Goal: Information Seeking & Learning: Check status

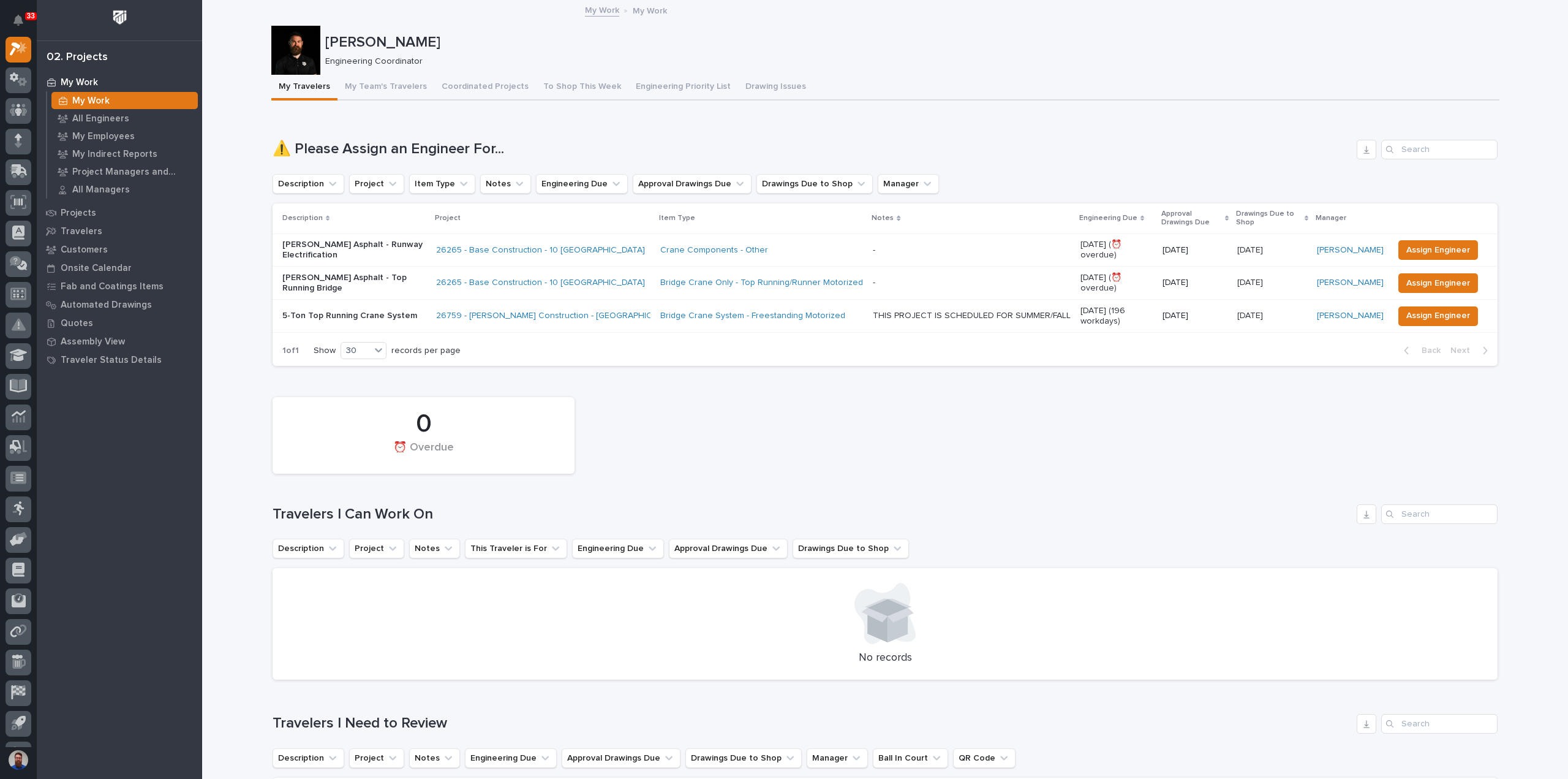
click at [572, 92] on button "To Shop This Week" at bounding box center [582, 88] width 92 height 26
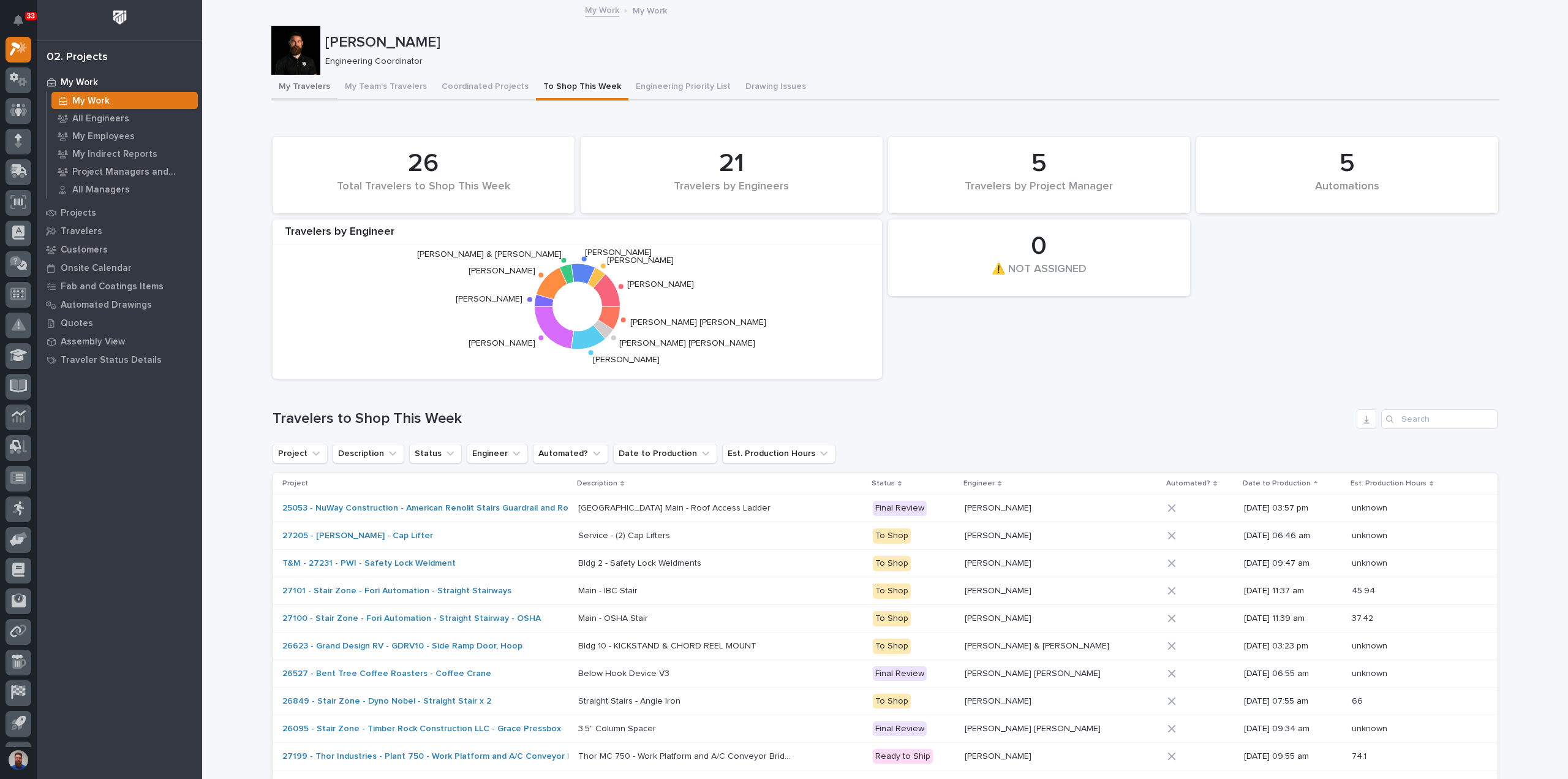
click at [296, 86] on button "My Travelers" at bounding box center [305, 88] width 66 height 26
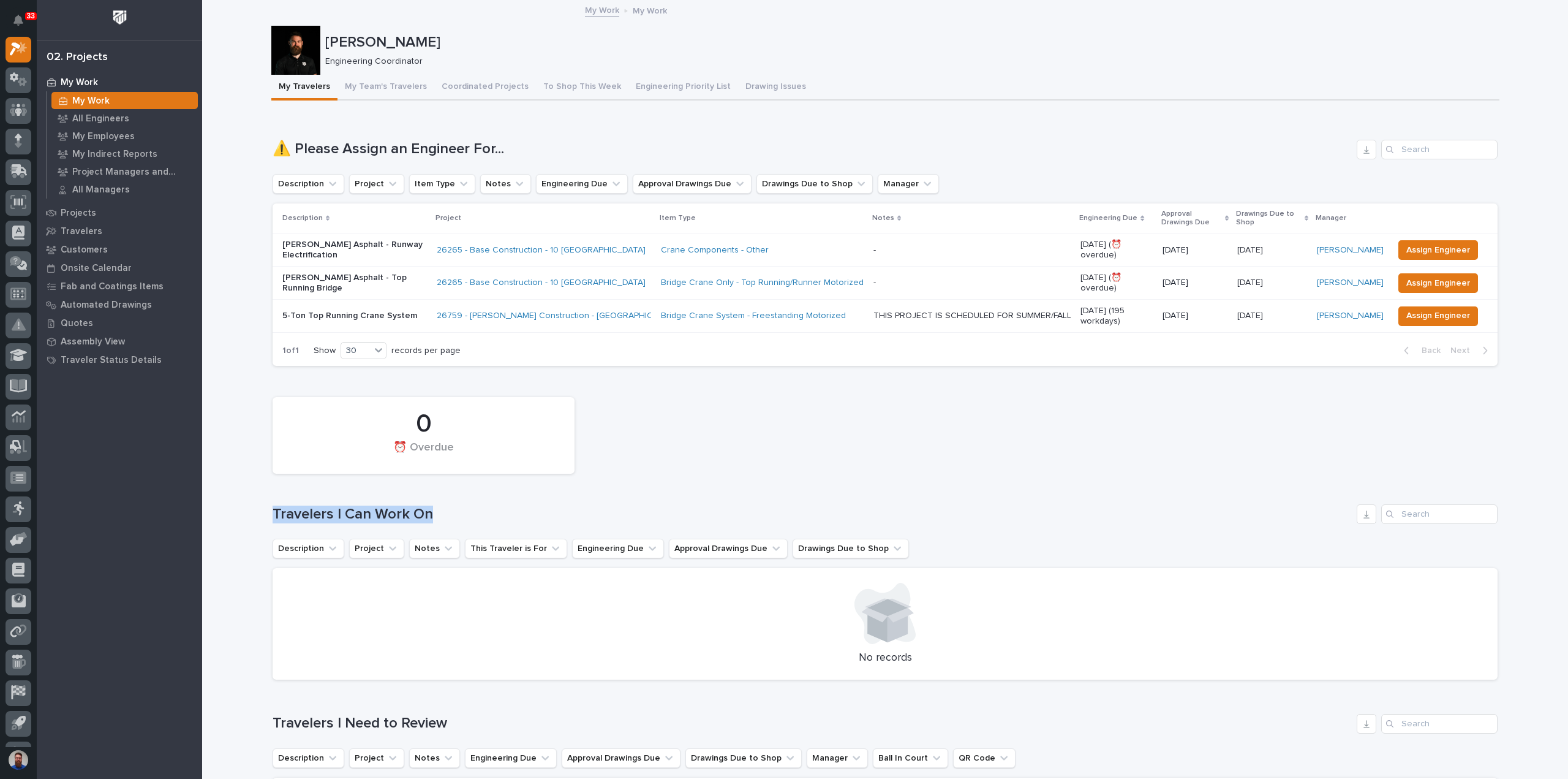
drag, startPoint x: 443, startPoint y: 512, endPoint x: 247, endPoint y: 511, distance: 196.0
drag, startPoint x: 250, startPoint y: 512, endPoint x: 487, endPoint y: 507, distance: 237.1
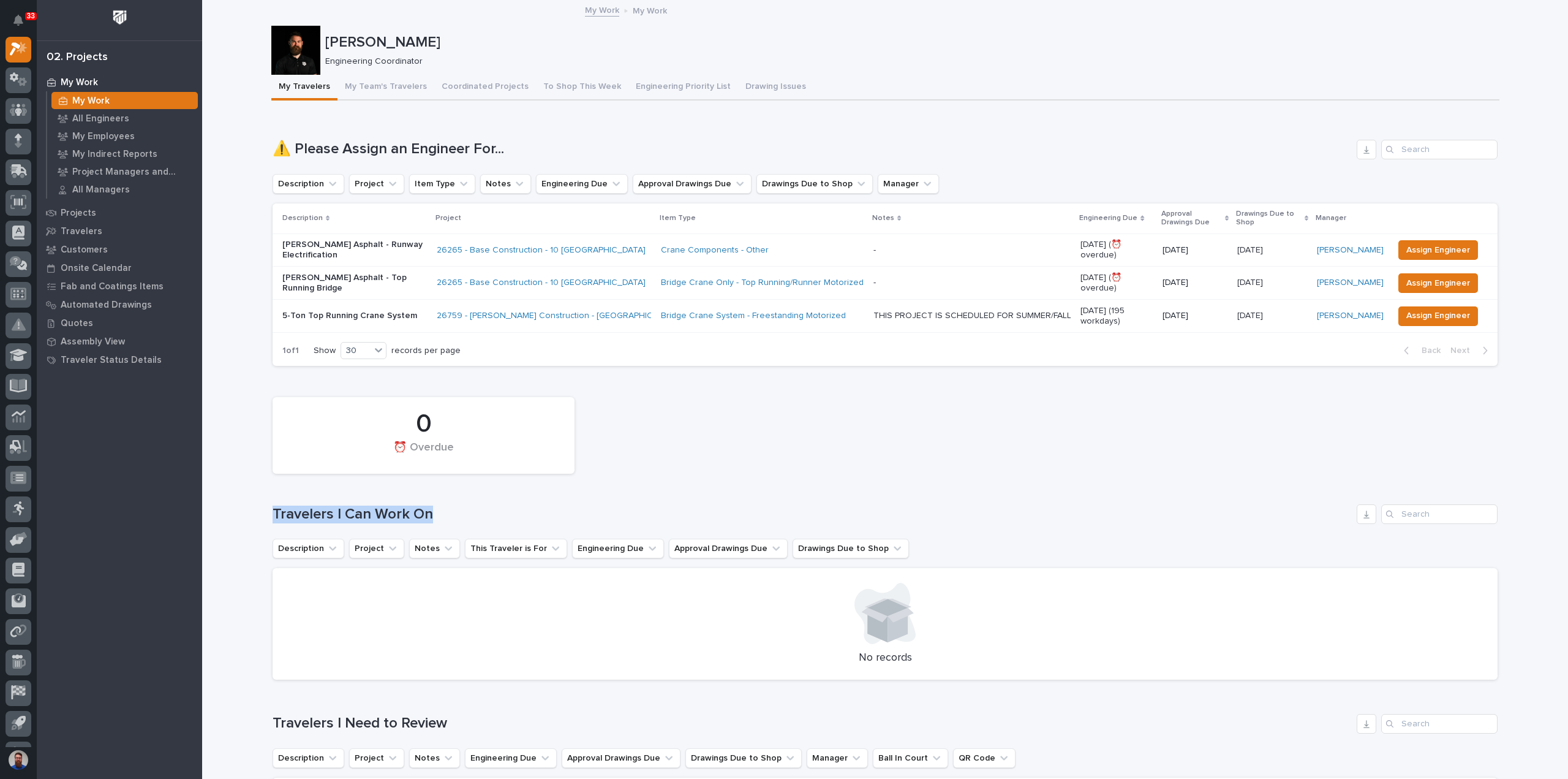
click at [488, 506] on h1 "Travelers I Can Work On" at bounding box center [812, 514] width 1080 height 18
click at [119, 138] on p "My Employees" at bounding box center [103, 136] width 63 height 11
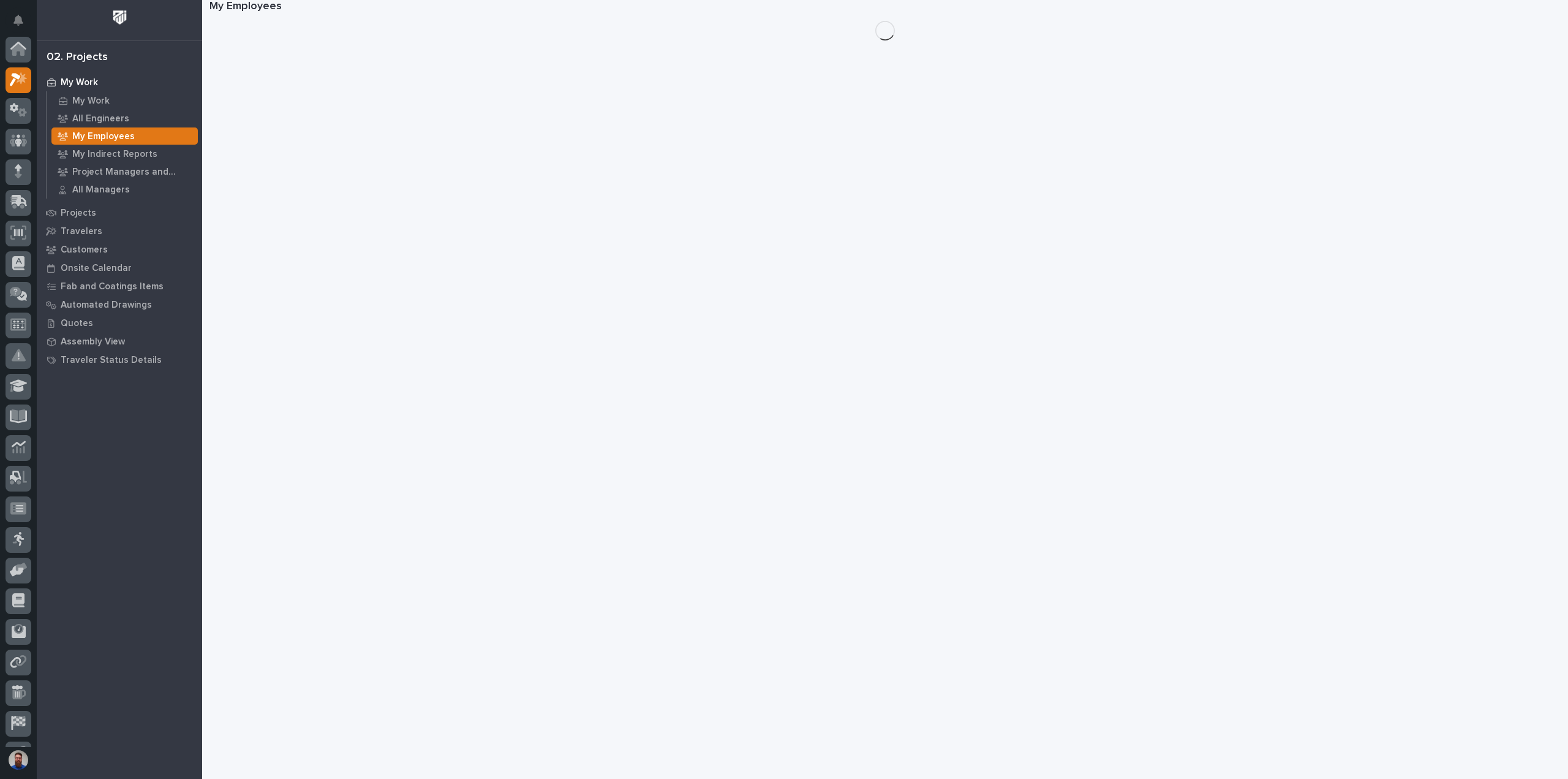
scroll to position [30, 0]
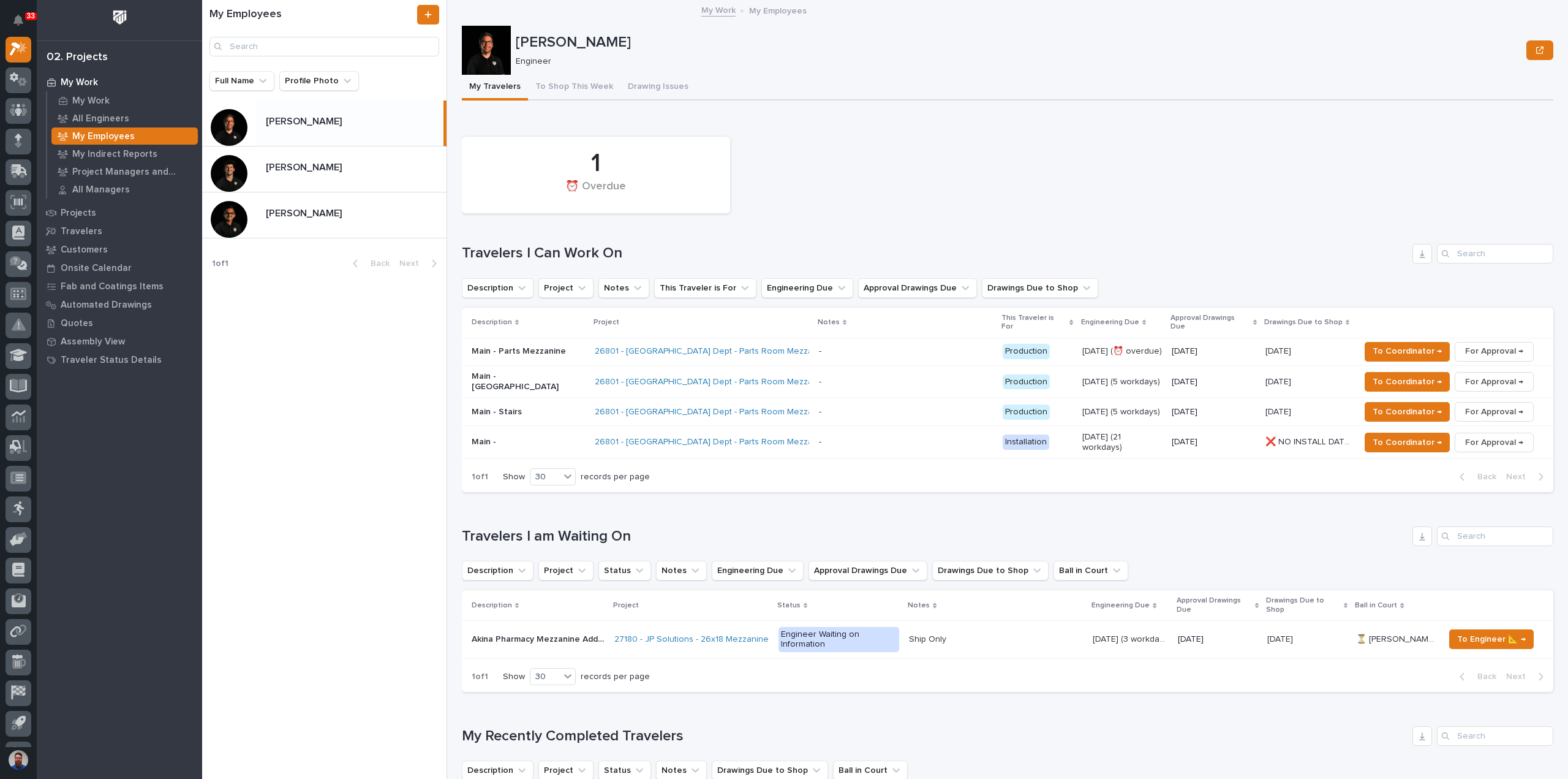
click at [1229, 346] on p "[DATE]" at bounding box center [1214, 351] width 84 height 10
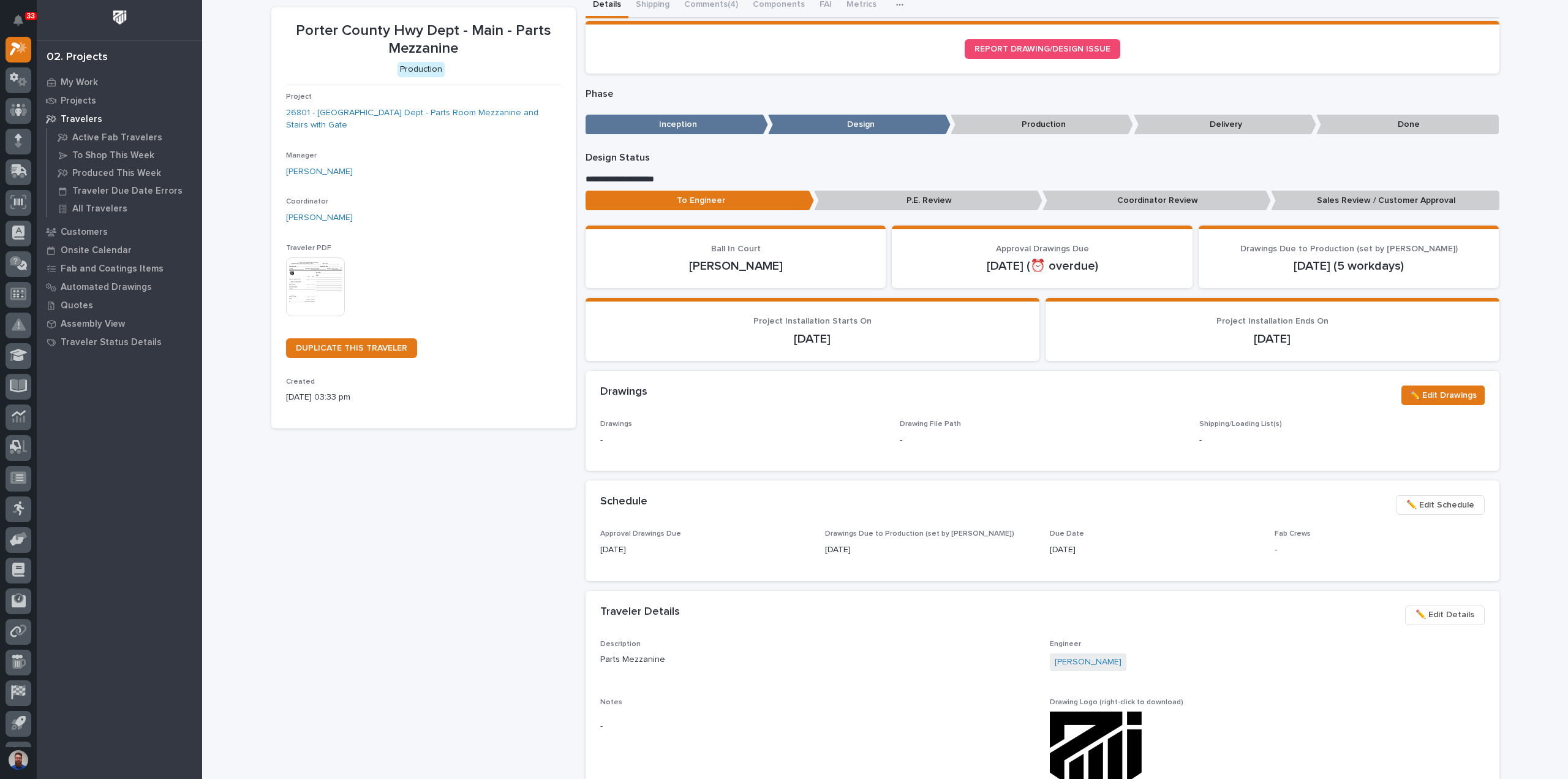
scroll to position [81, 0]
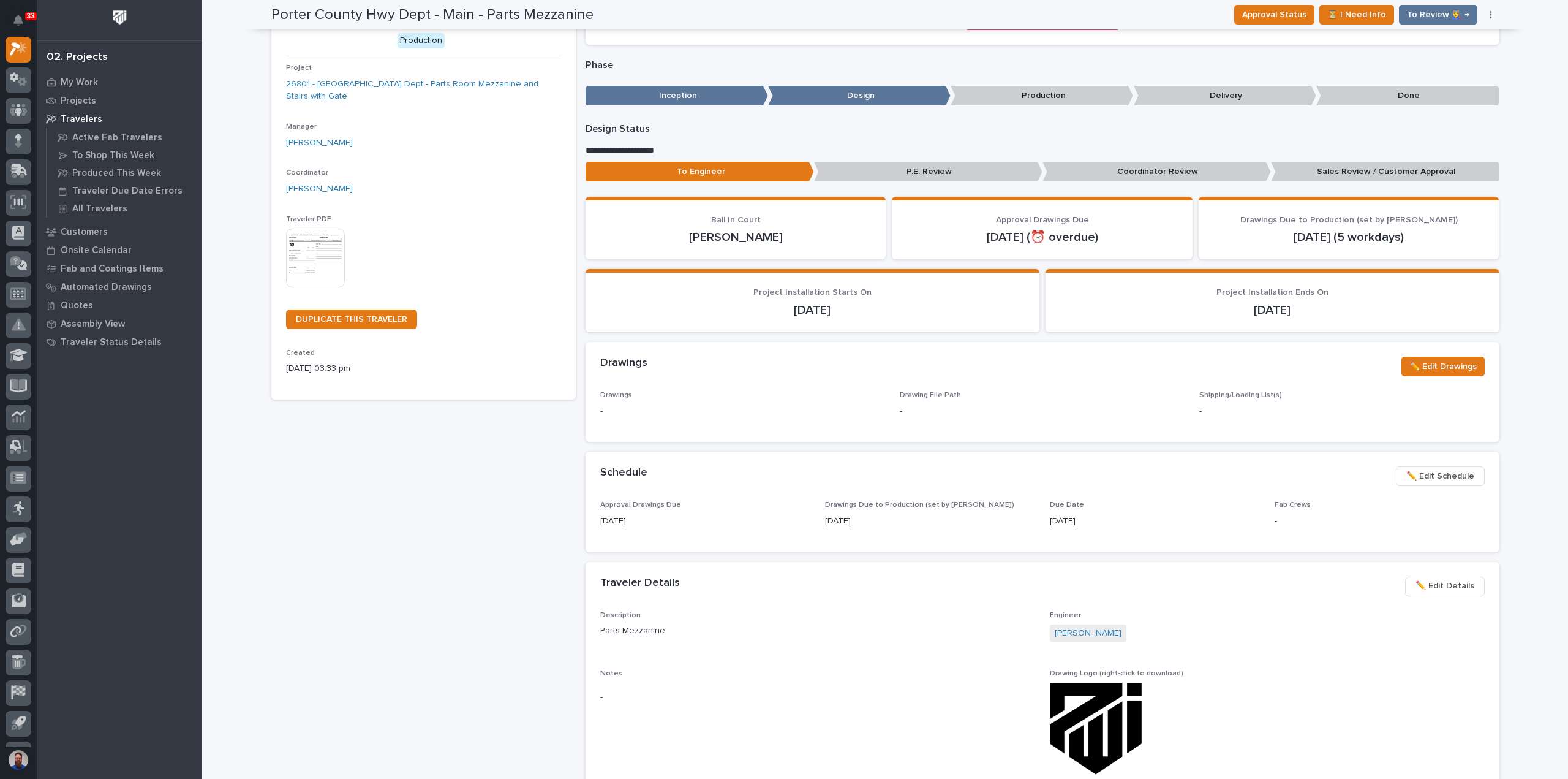
drag, startPoint x: 1312, startPoint y: 300, endPoint x: 1178, endPoint y: 303, distance: 134.0
click at [1178, 303] on div "Project Installation Ends On [DATE]" at bounding box center [1272, 302] width 425 height 30
click at [1178, 303] on p "[DATE]" at bounding box center [1272, 310] width 425 height 15
drag, startPoint x: 1365, startPoint y: 292, endPoint x: 1243, endPoint y: 299, distance: 122.2
click at [1243, 299] on div "Project Installation Ends On [DATE]" at bounding box center [1272, 302] width 425 height 30
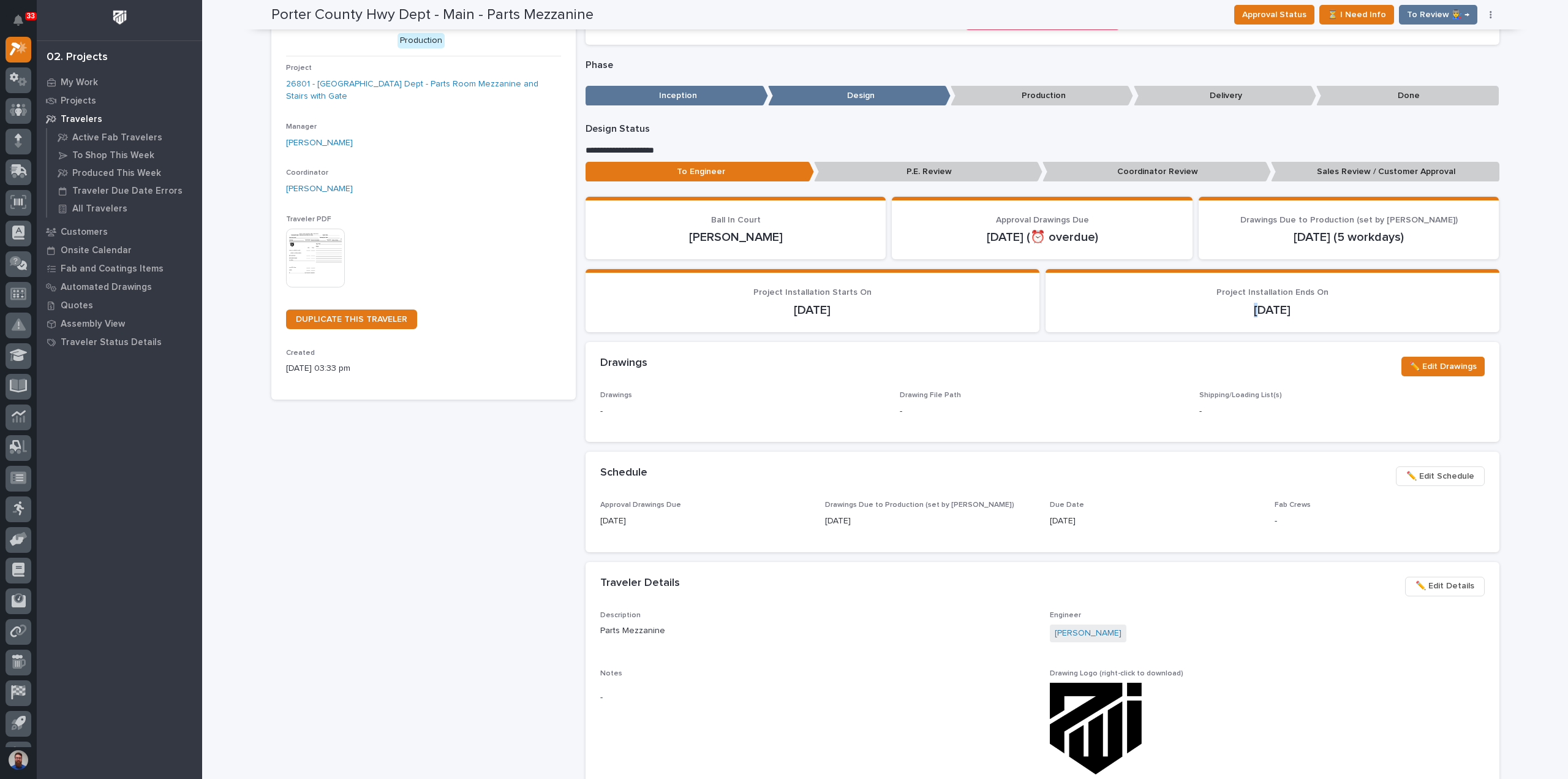
drag, startPoint x: 1243, startPoint y: 299, endPoint x: 1236, endPoint y: 296, distance: 7.6
click at [1242, 300] on div "[DATE]" at bounding box center [1272, 309] width 425 height 17
drag, startPoint x: 1200, startPoint y: 281, endPoint x: 1356, endPoint y: 321, distance: 161.0
click at [1356, 321] on section "Project Installation Ends On [DATE]" at bounding box center [1272, 301] width 454 height 63
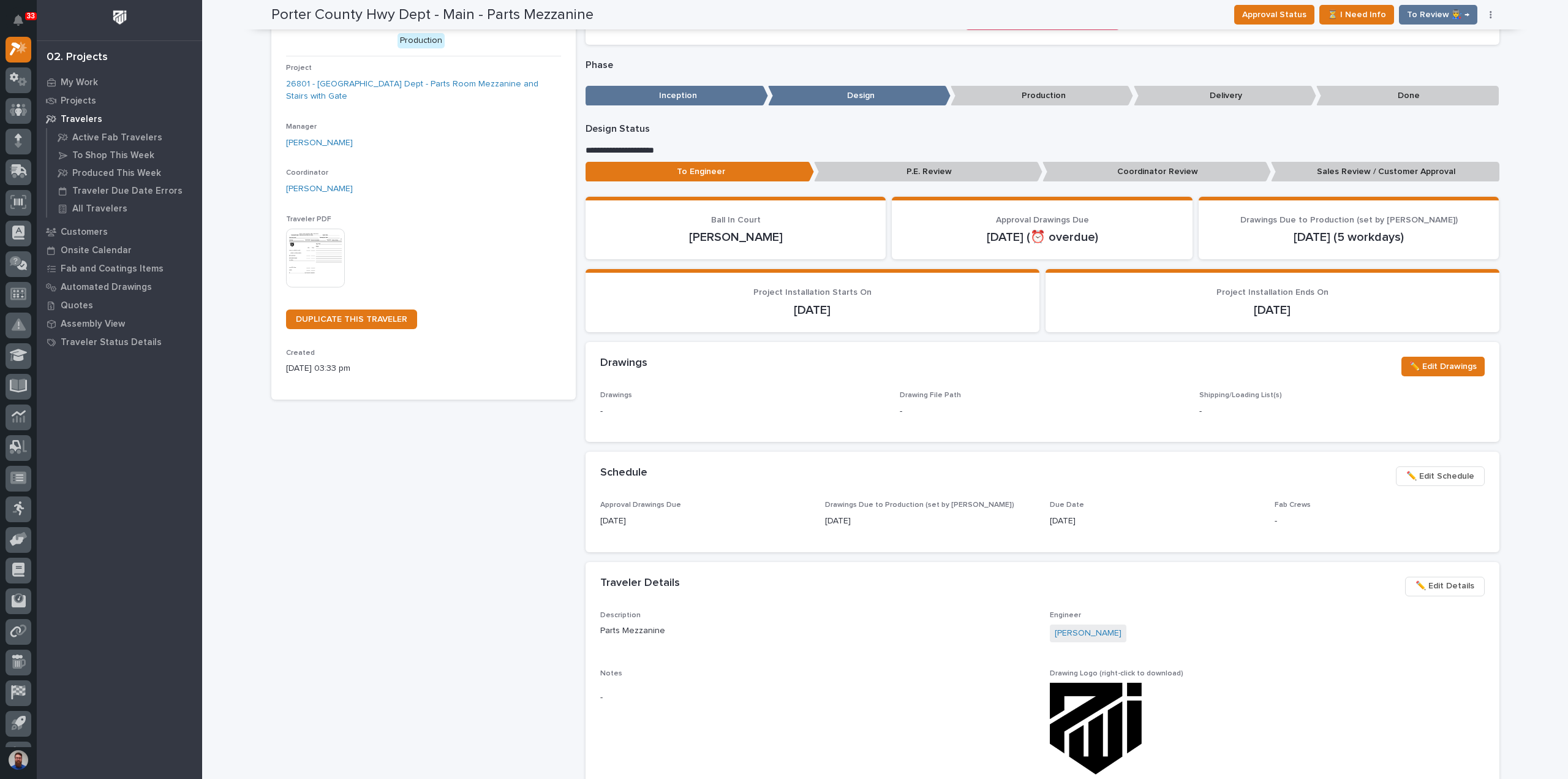
drag, startPoint x: 1231, startPoint y: 294, endPoint x: 1218, endPoint y: 292, distance: 13.2
click at [1218, 292] on div "Project Installation Ends On [DATE]" at bounding box center [1272, 302] width 425 height 30
click at [1218, 292] on span "Project Installation Ends On" at bounding box center [1272, 292] width 112 height 8
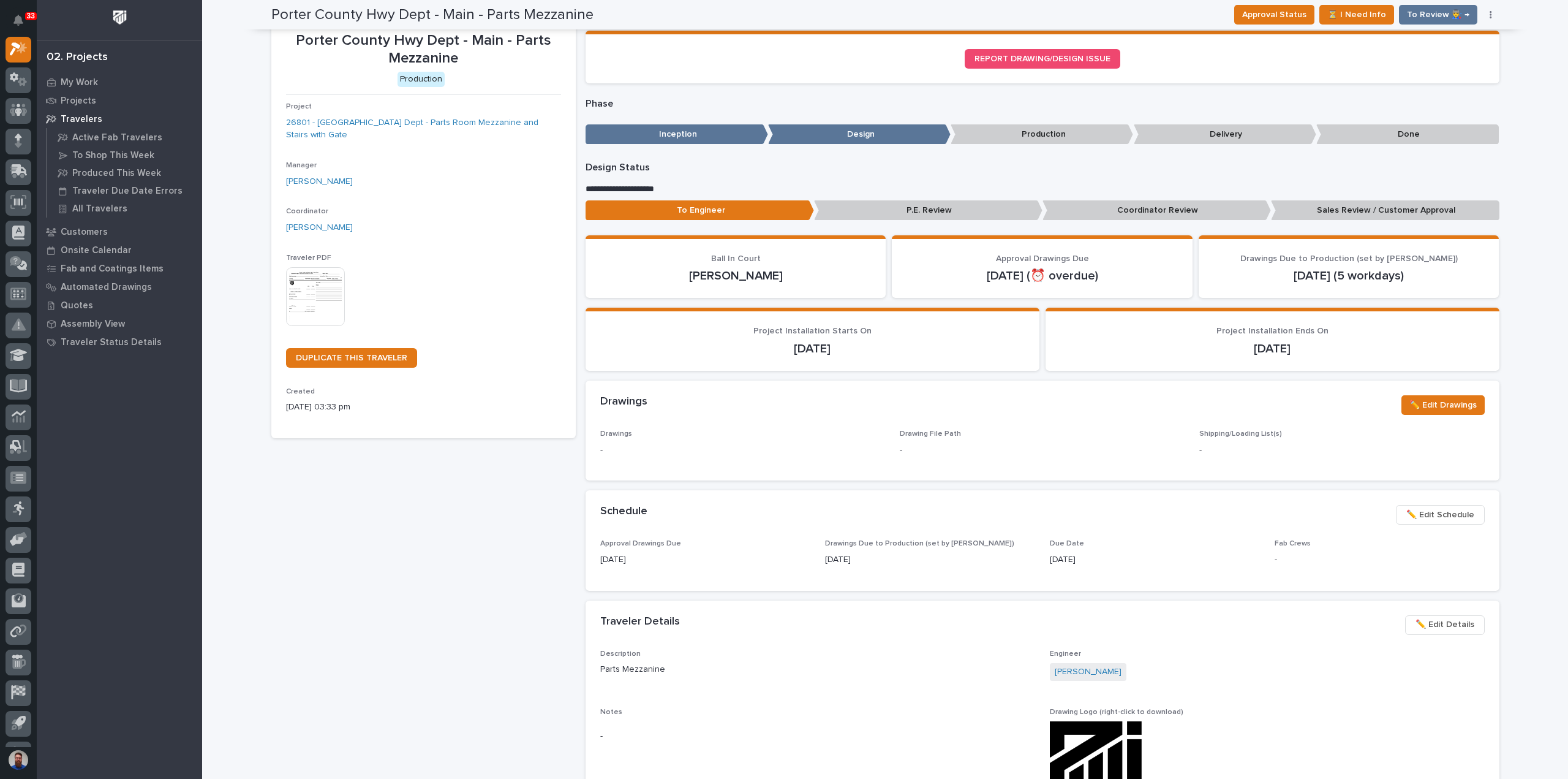
scroll to position [0, 0]
